Goal: Information Seeking & Learning: Learn about a topic

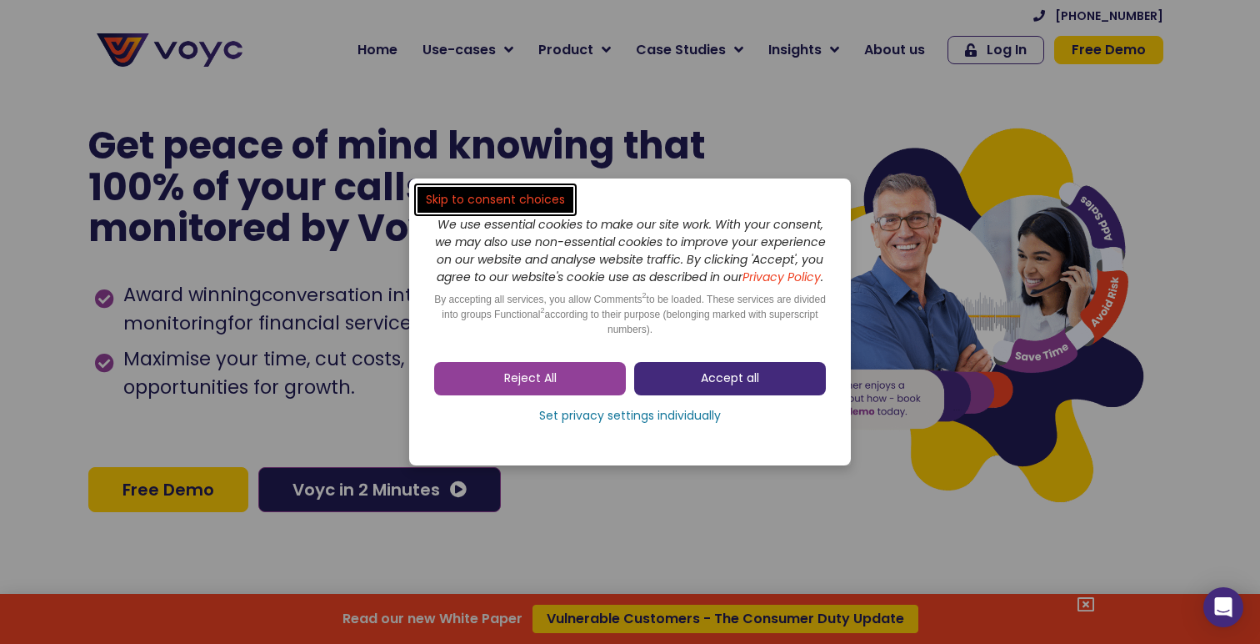
click at [738, 384] on span "Accept all" at bounding box center [730, 378] width 58 height 17
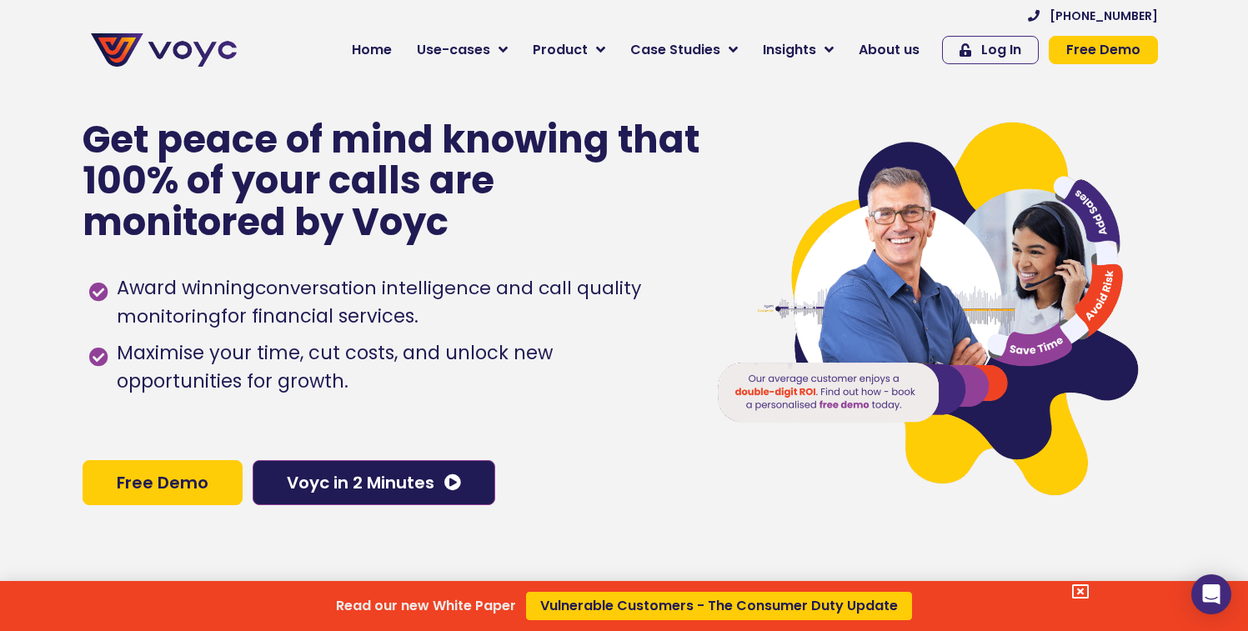
click at [899, 48] on div "Read our new White Paper Vulnerable Customers - The Consumer Duty Update" at bounding box center [624, 315] width 1248 height 631
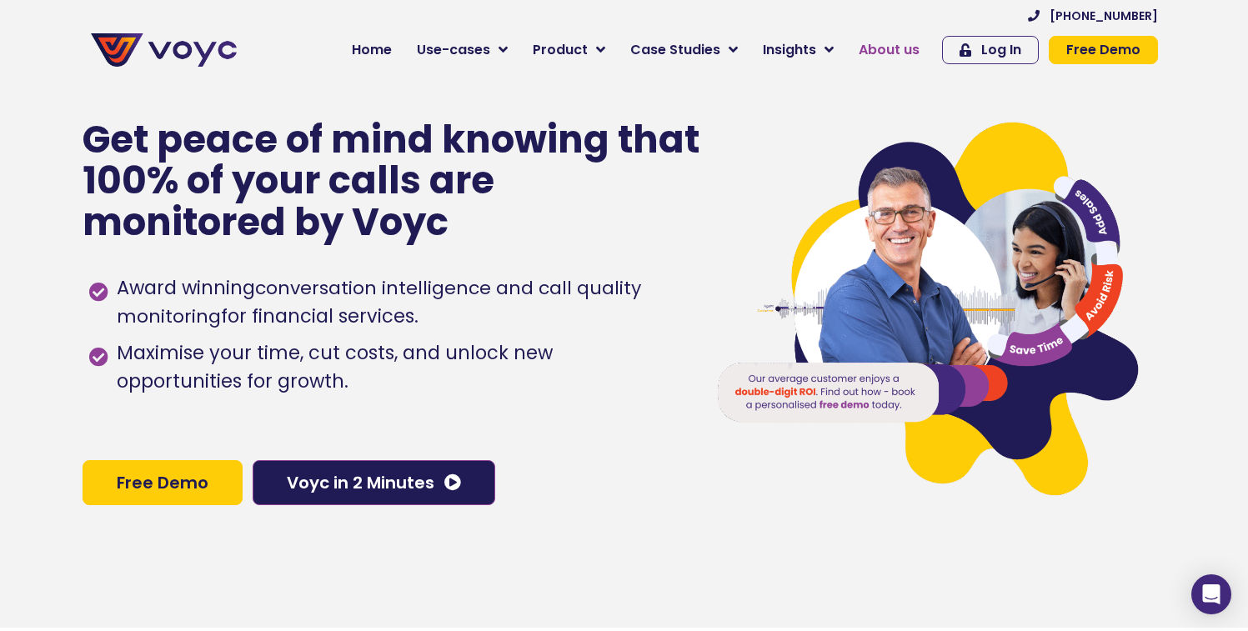
click at [899, 48] on span "About us" at bounding box center [889, 50] width 61 height 20
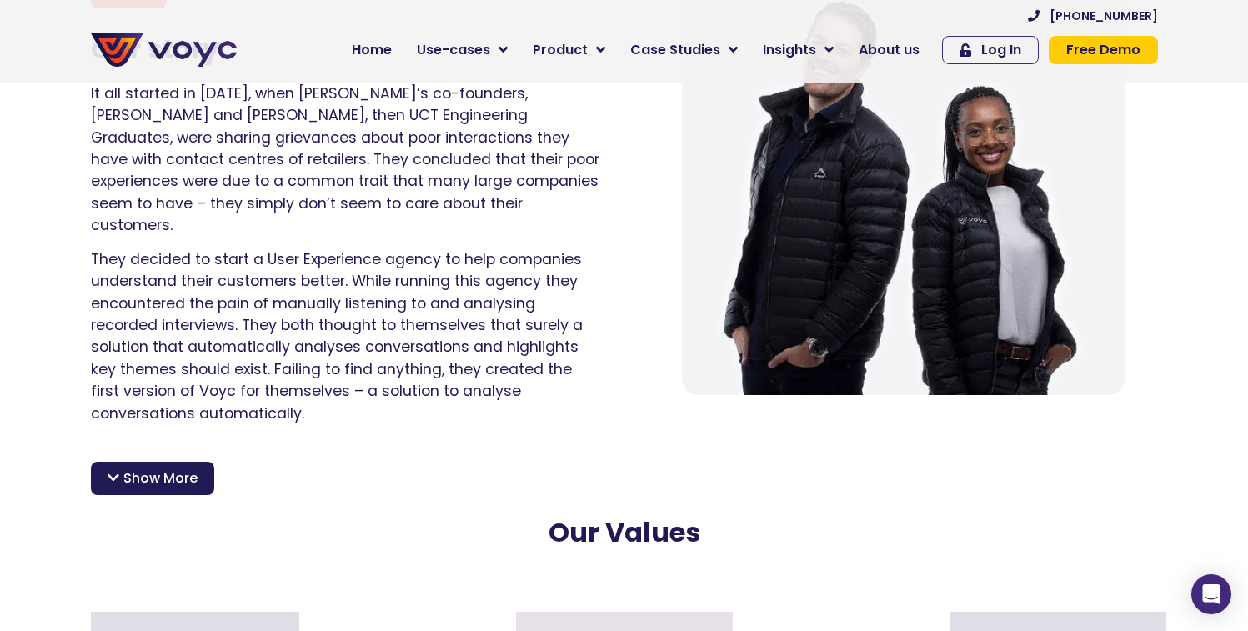
scroll to position [1381, 0]
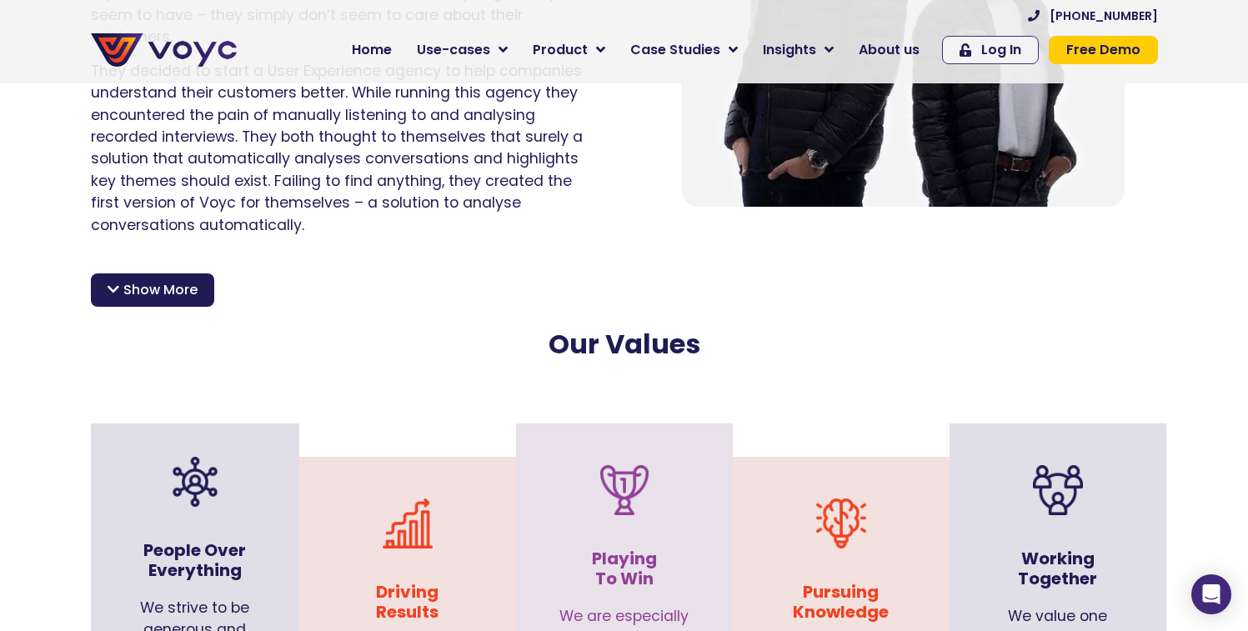
click at [149, 280] on span "Show More" at bounding box center [160, 290] width 74 height 20
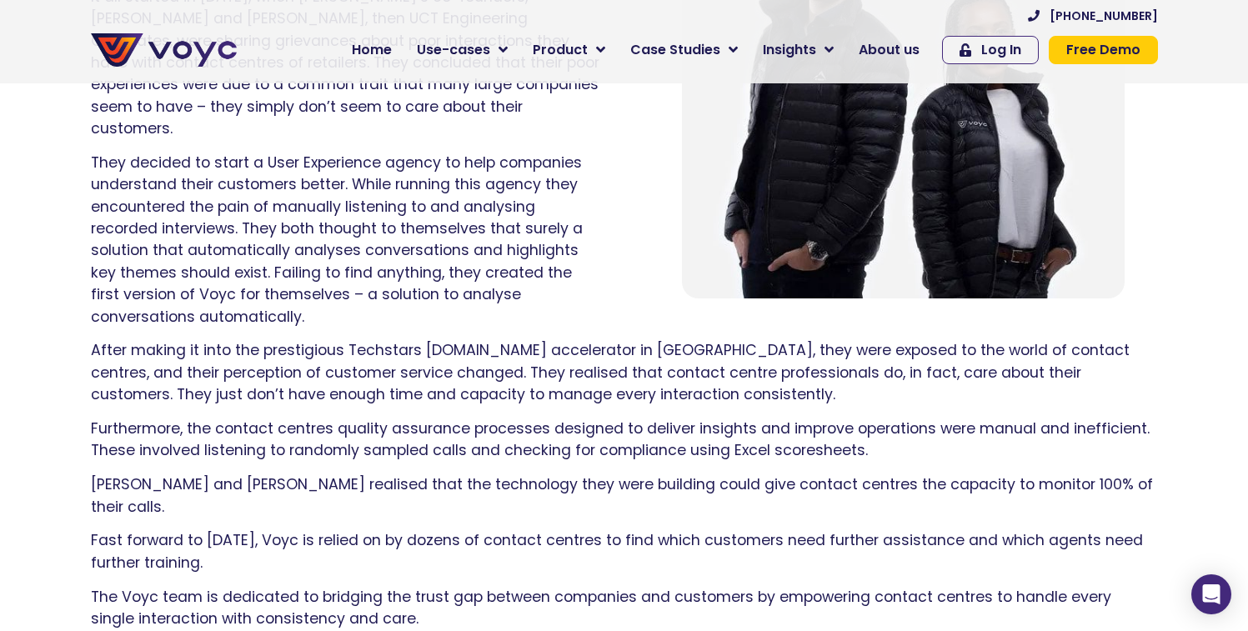
scroll to position [0, 0]
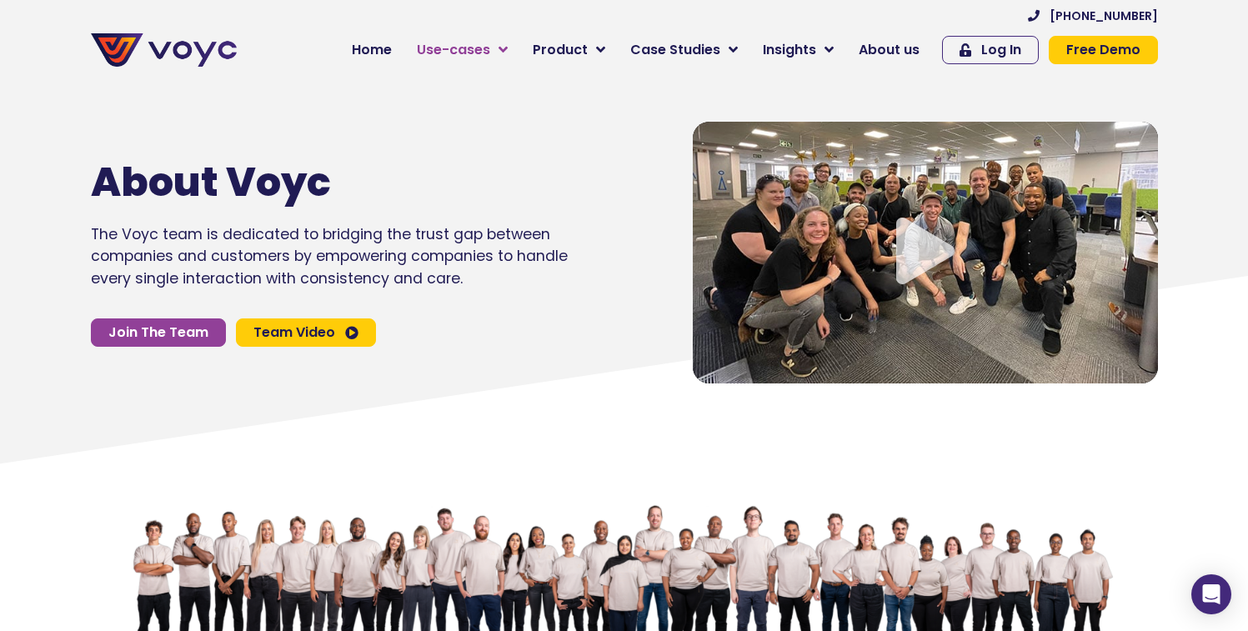
click at [512, 41] on link "Use-cases" at bounding box center [462, 49] width 116 height 33
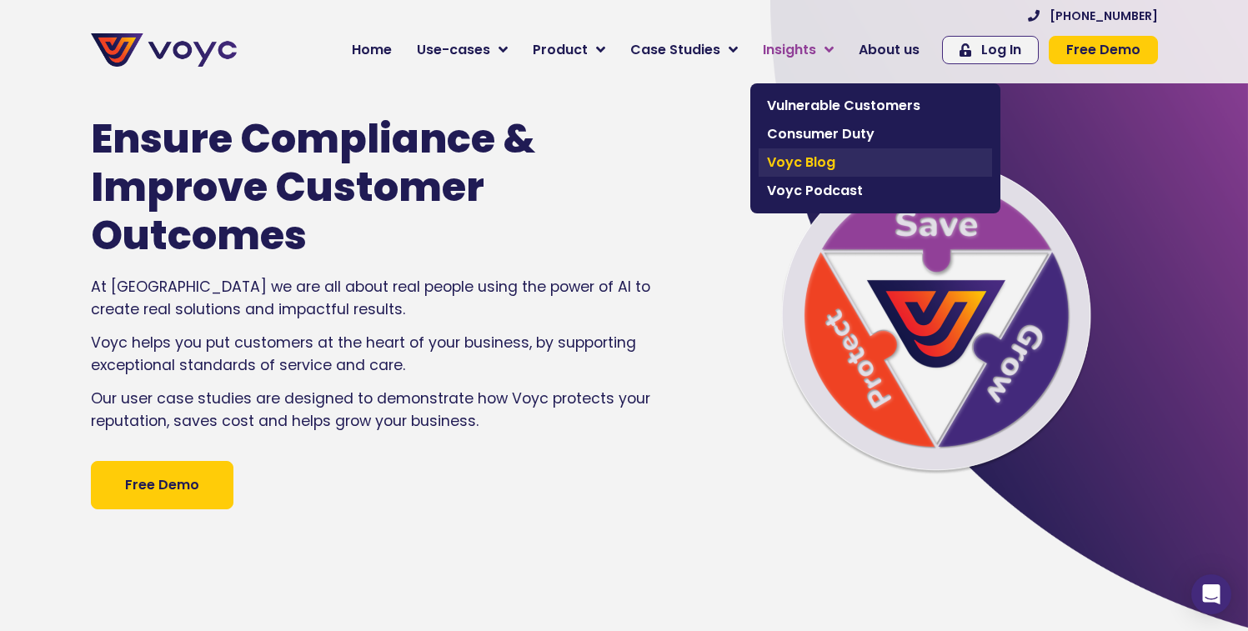
click at [823, 171] on span "Voyc Blog" at bounding box center [875, 163] width 217 height 20
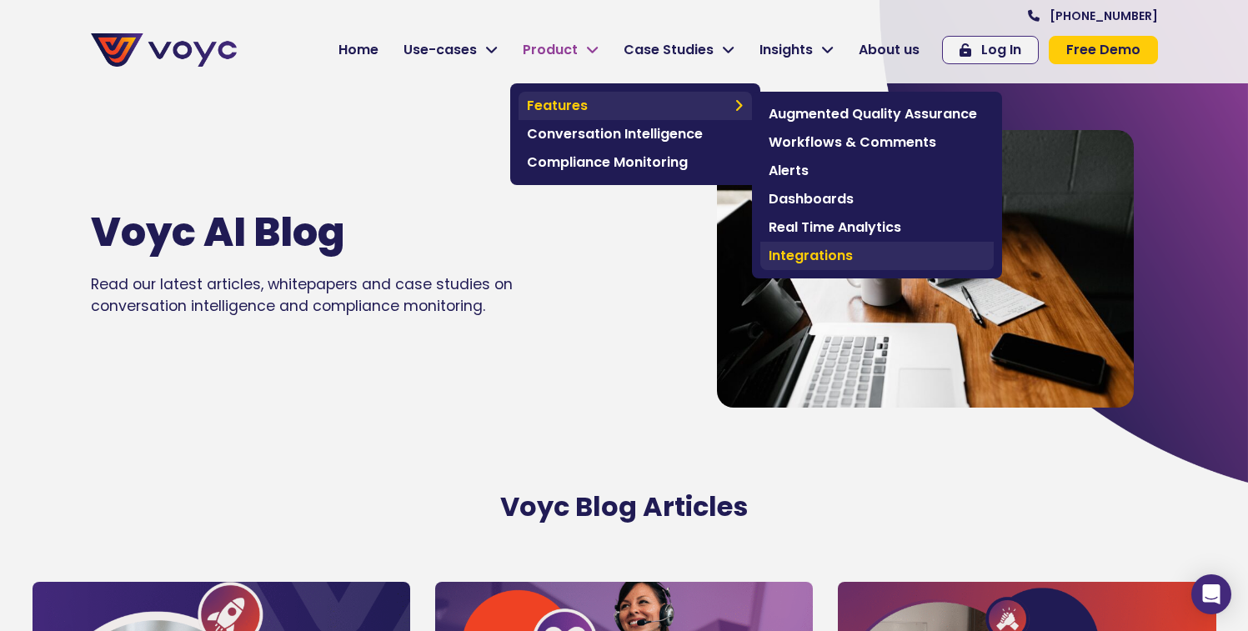
click at [841, 257] on span "Integrations" at bounding box center [877, 256] width 217 height 20
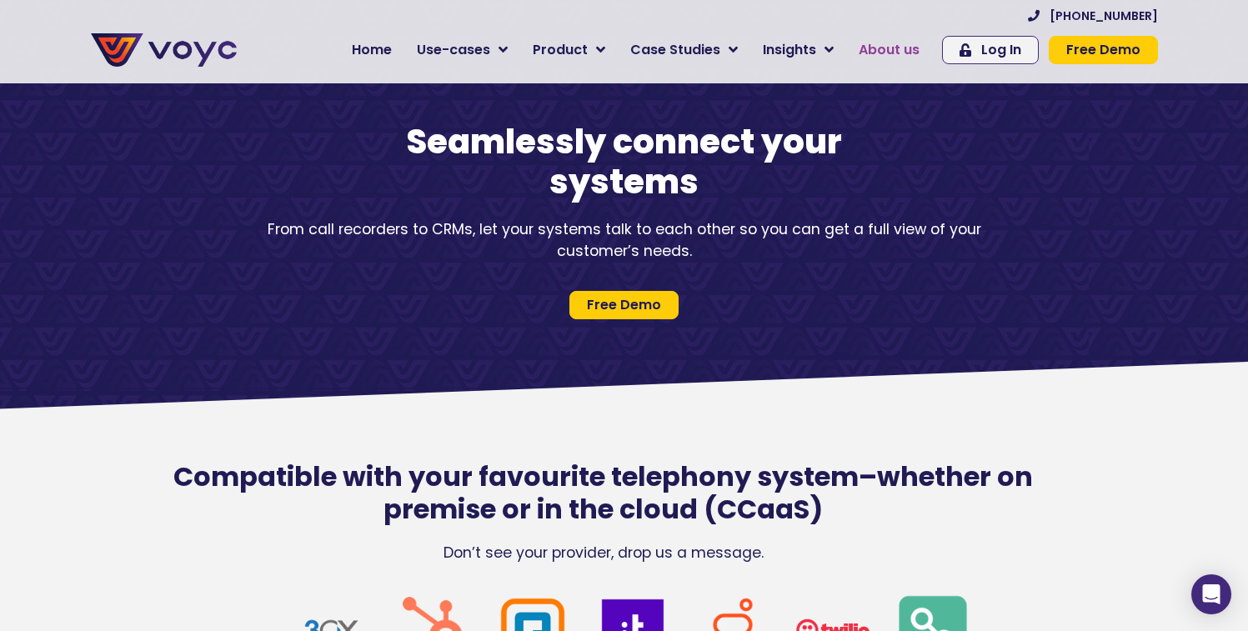
click at [907, 51] on span "About us" at bounding box center [889, 50] width 61 height 20
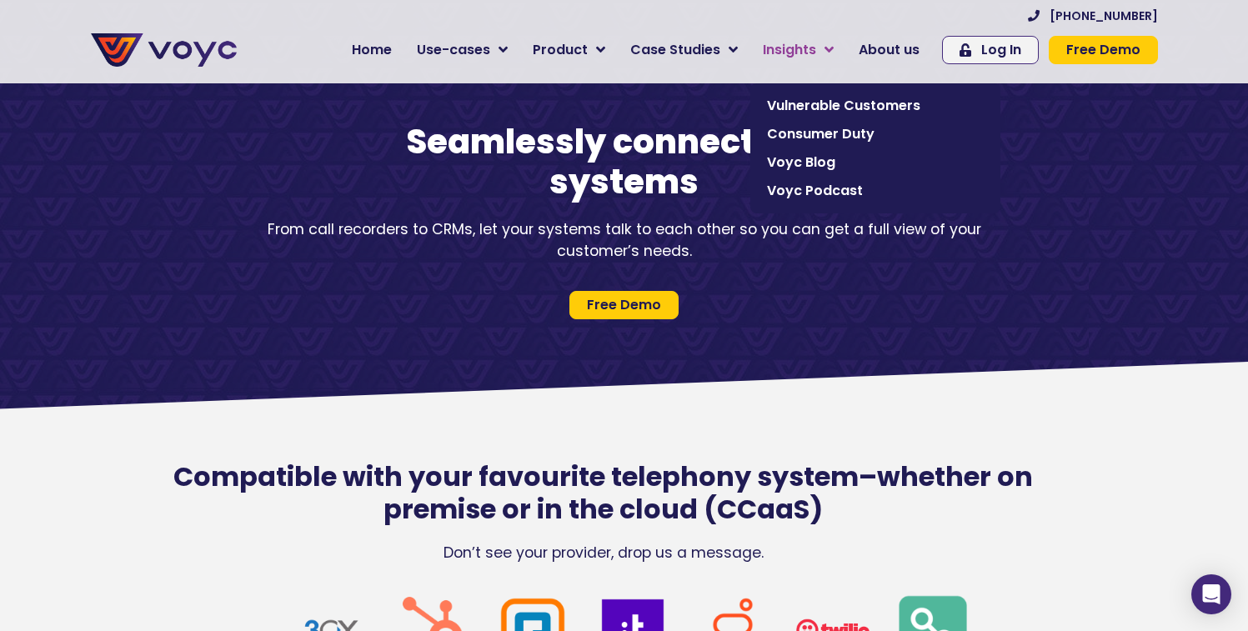
click at [816, 48] on span "Insights" at bounding box center [789, 50] width 53 height 20
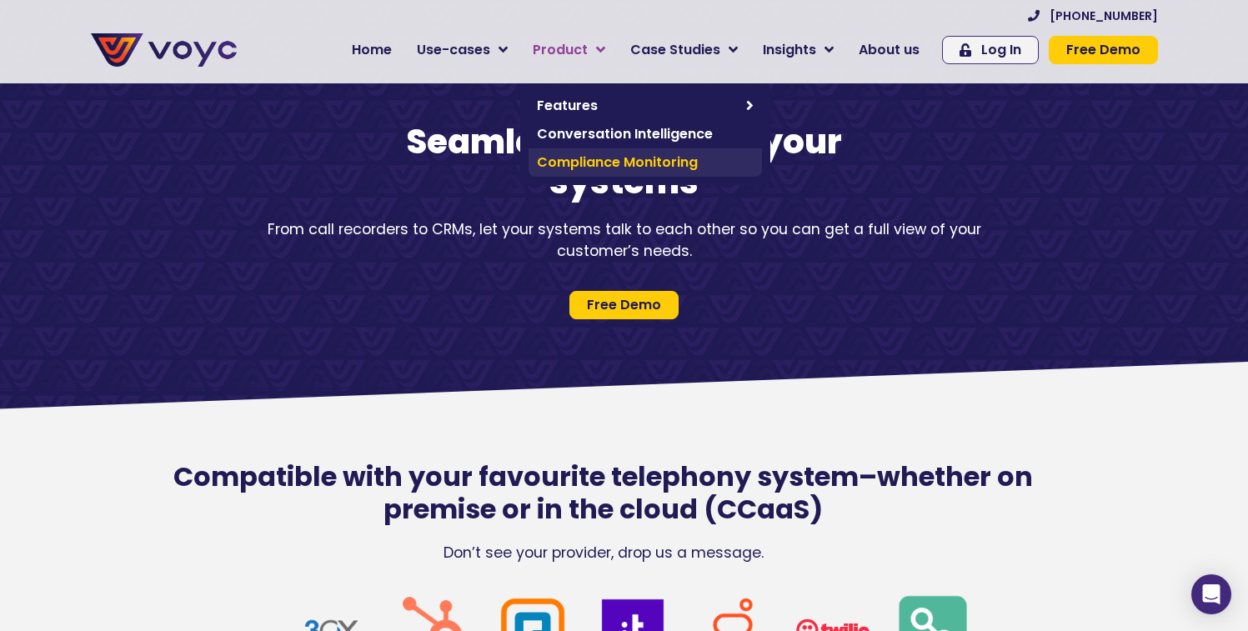
click at [629, 161] on span "Compliance Monitoring" at bounding box center [645, 163] width 217 height 20
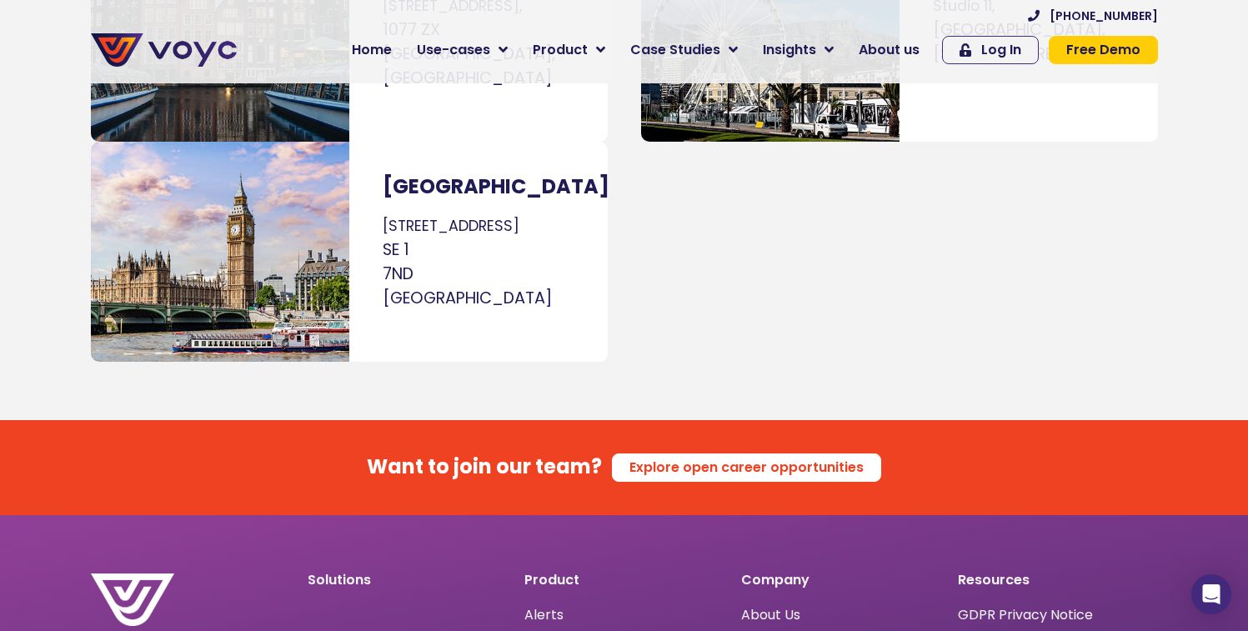
scroll to position [9934, 0]
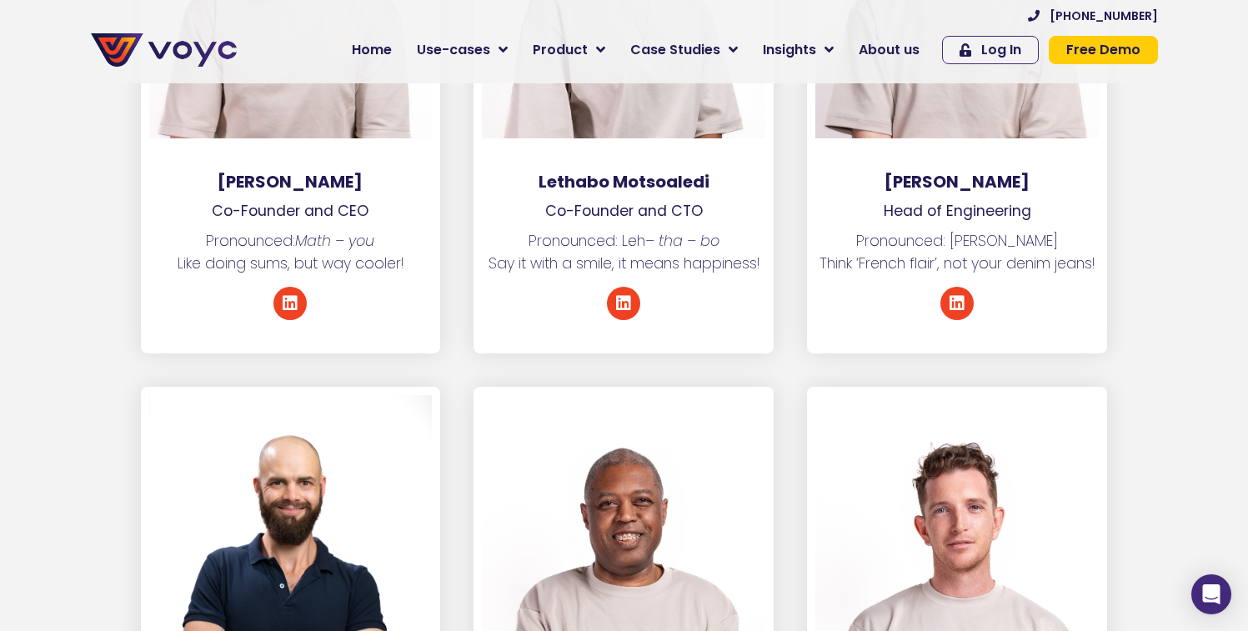
scroll to position [0, 0]
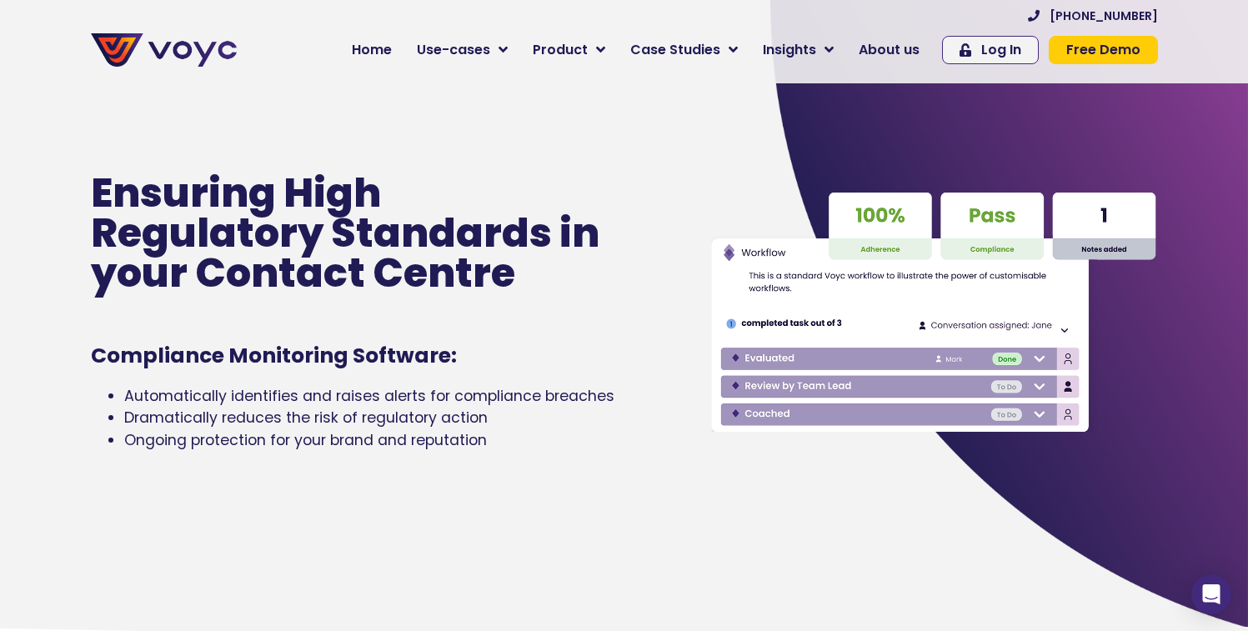
click at [181, 49] on img at bounding box center [164, 49] width 146 height 33
